Goal: Information Seeking & Learning: Learn about a topic

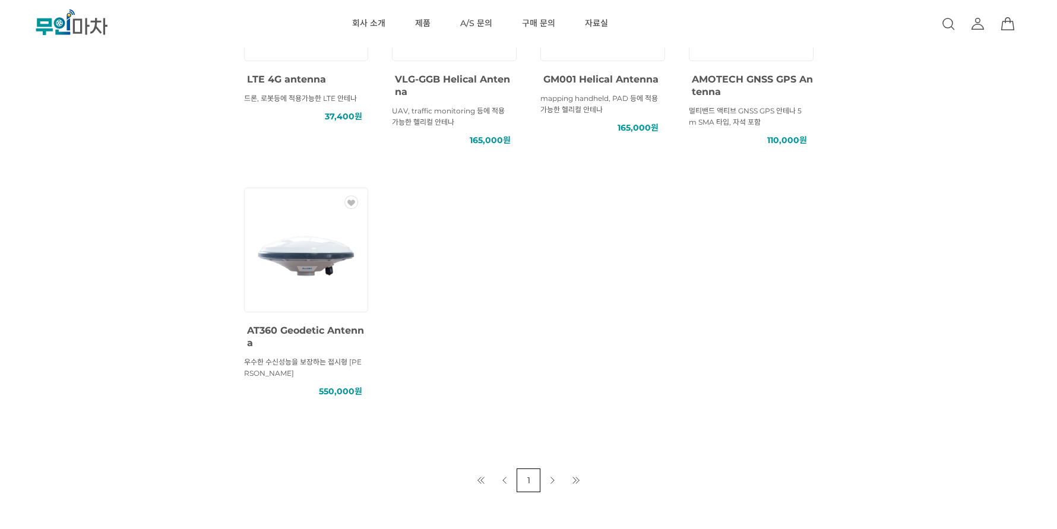
scroll to position [533, 0]
click at [352, 314] on div "WISH" at bounding box center [306, 251] width 125 height 125
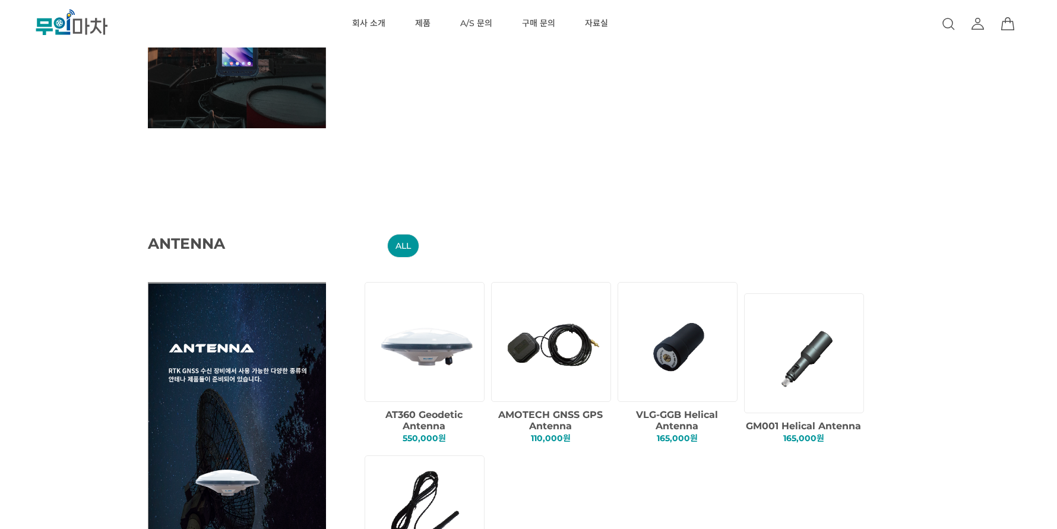
scroll to position [1425, 0]
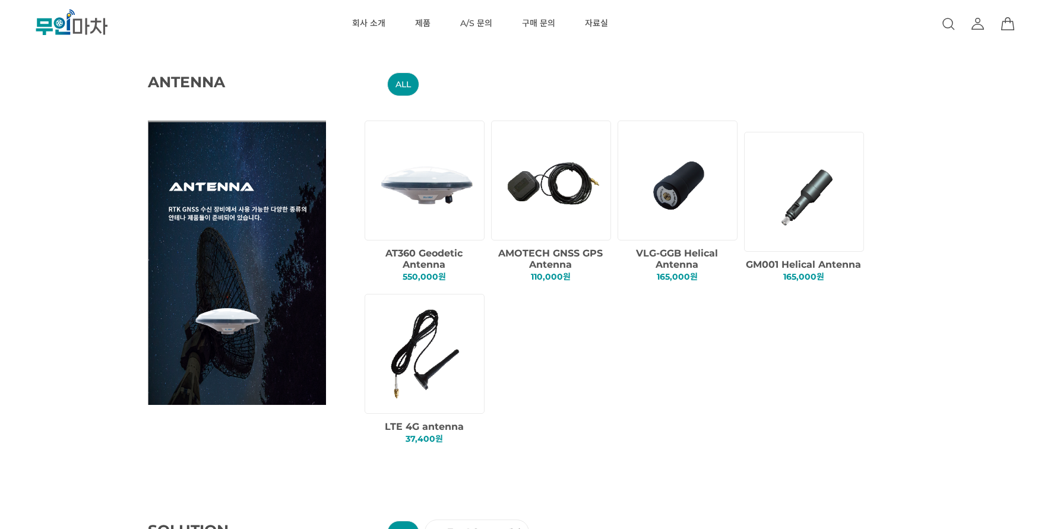
click at [438, 219] on img at bounding box center [427, 180] width 102 height 102
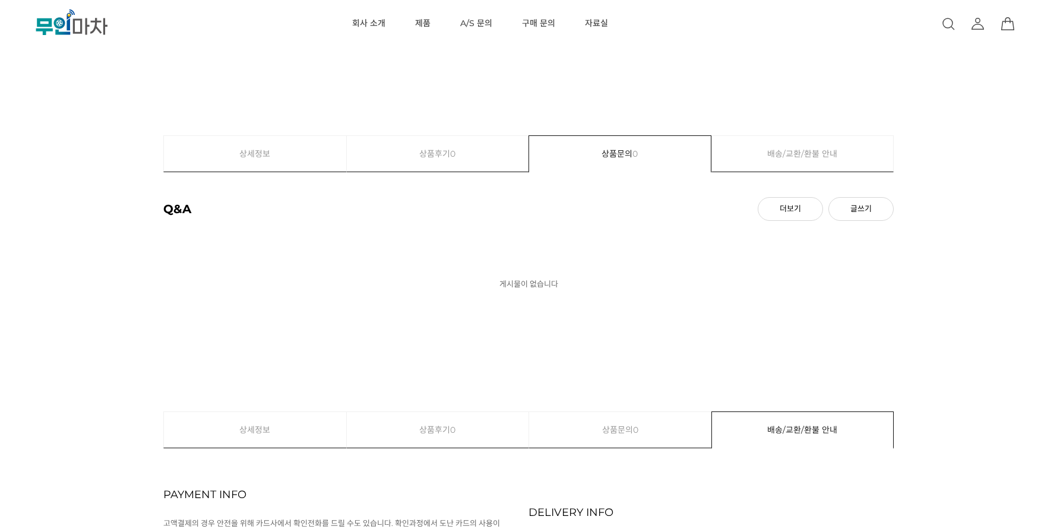
scroll to position [1818, 0]
click at [265, 157] on link "상세정보" at bounding box center [255, 158] width 182 height 36
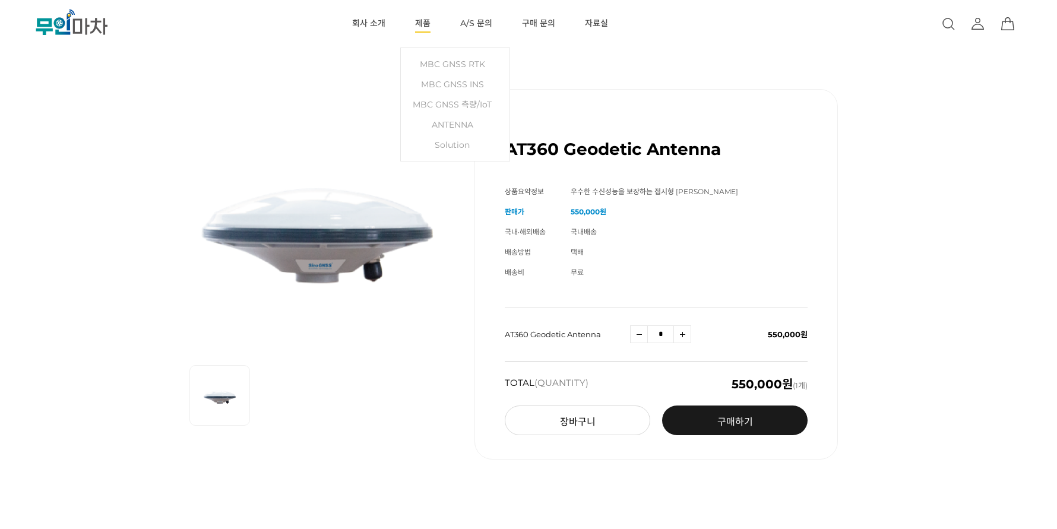
click at [428, 24] on link "제품" at bounding box center [422, 24] width 15 height 48
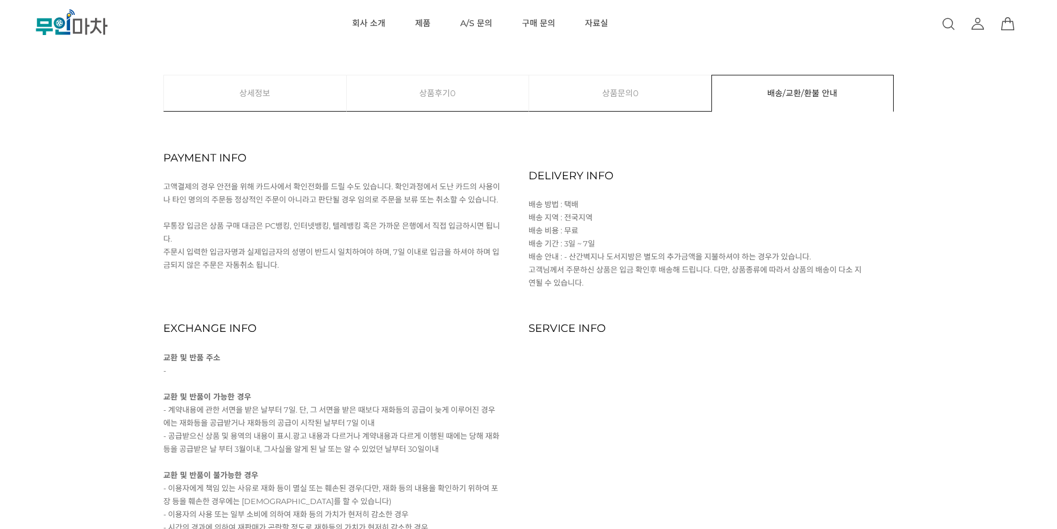
scroll to position [1521, 0]
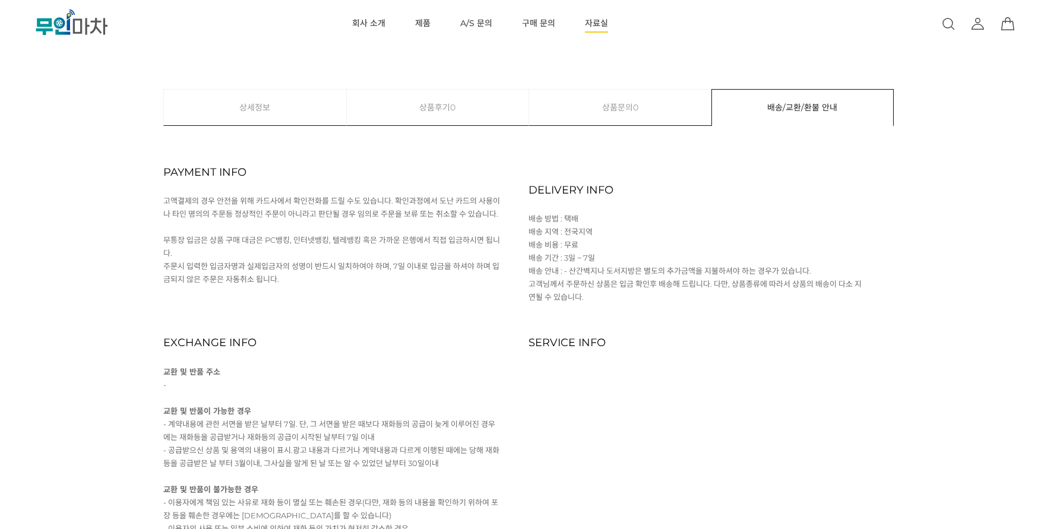
click at [592, 21] on link "자료실" at bounding box center [596, 24] width 23 height 48
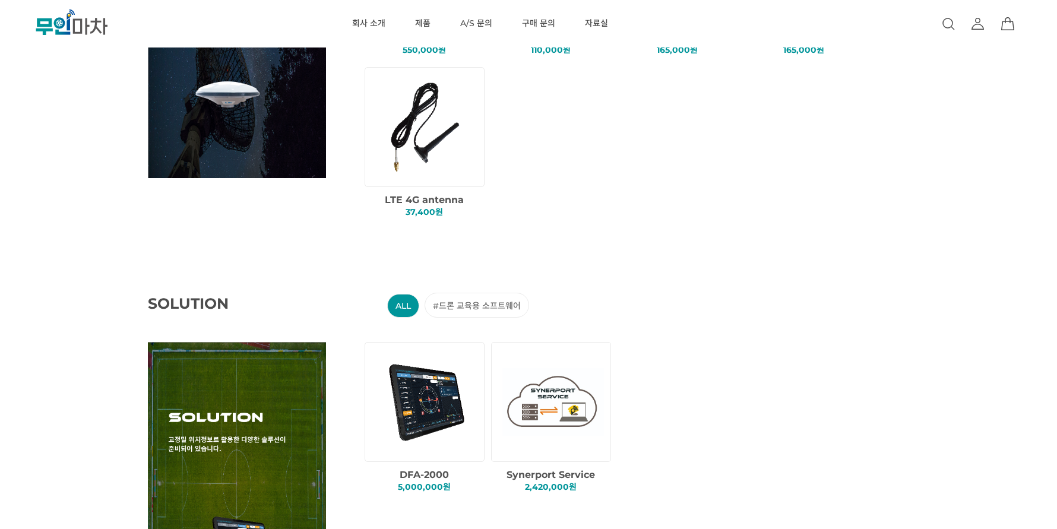
scroll to position [1355, 0]
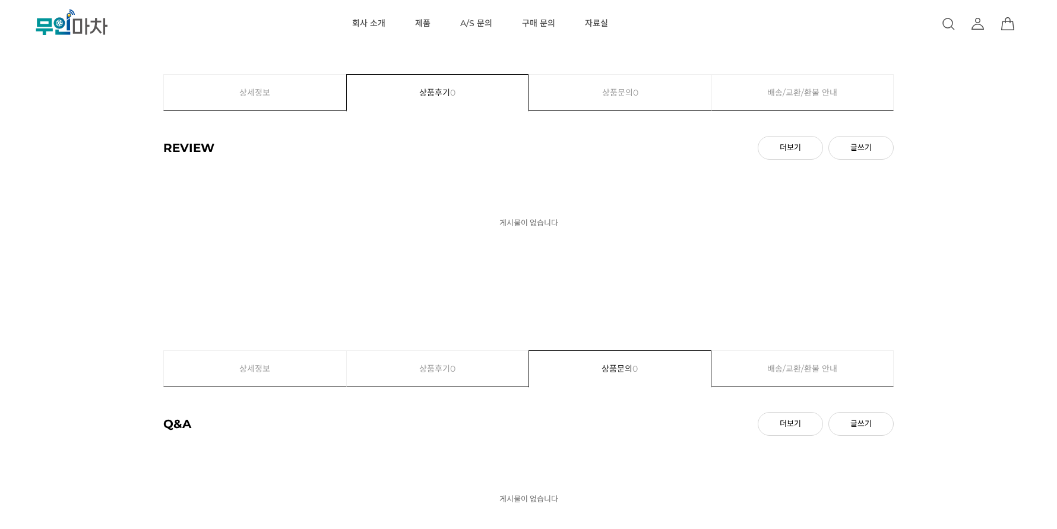
scroll to position [1521, 0]
